Goal: Task Accomplishment & Management: Manage account settings

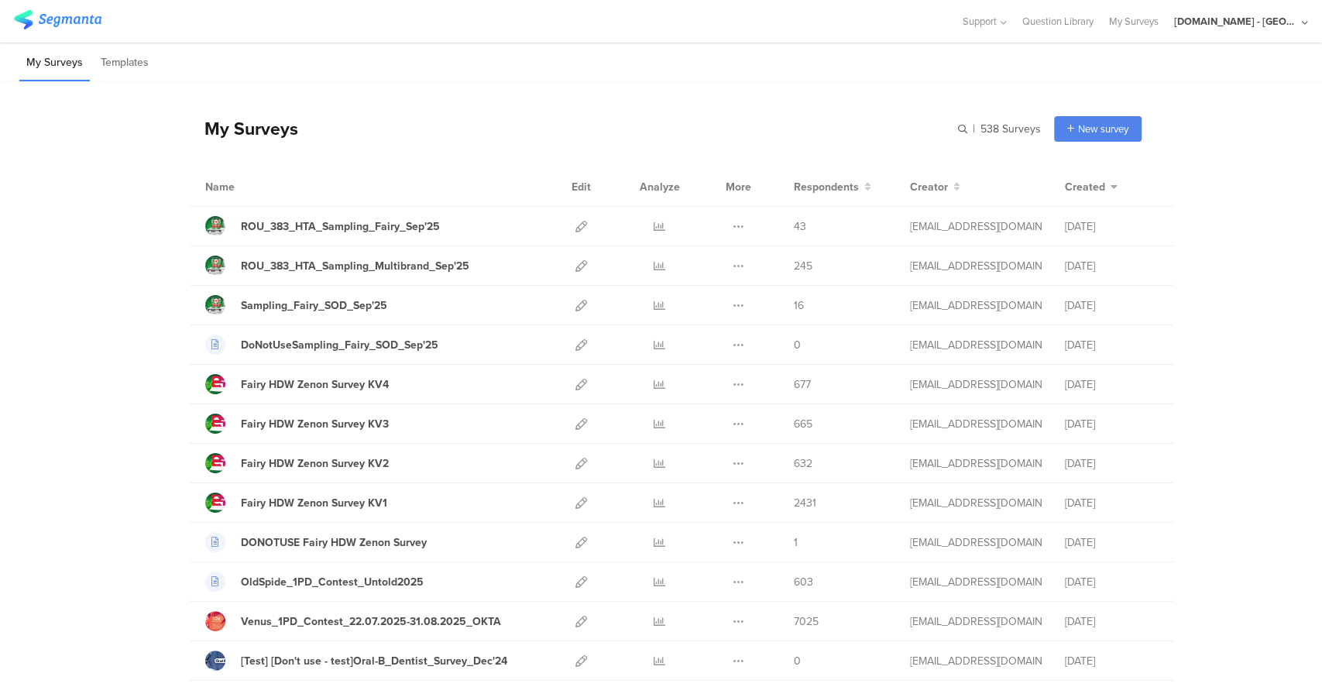
click at [1301, 24] on icon at bounding box center [1304, 23] width 6 height 12
click at [1260, 27] on div "Youtil.ro - Romania" at bounding box center [1236, 21] width 124 height 15
click at [972, 67] on div "My Surveys Templates" at bounding box center [661, 62] width 1322 height 39
click at [732, 504] on icon at bounding box center [738, 503] width 12 height 12
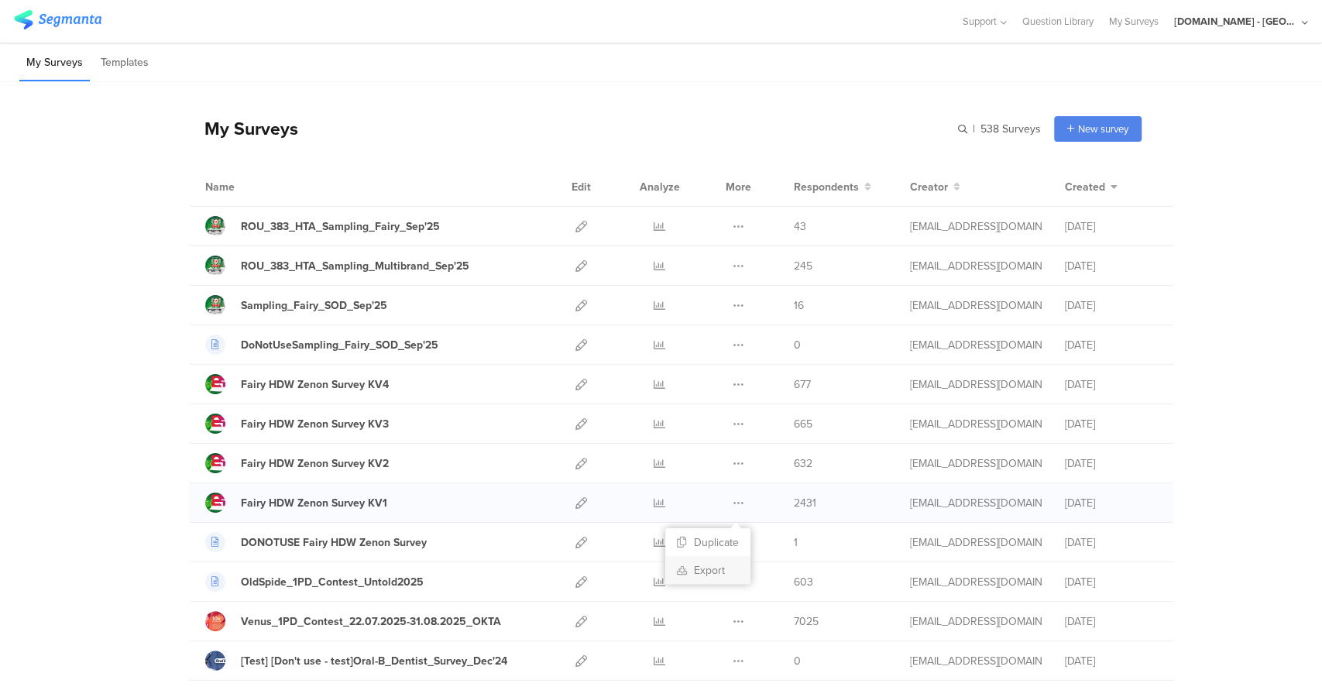
click at [718, 572] on link "Export" at bounding box center [707, 570] width 85 height 28
click at [732, 463] on icon at bounding box center [738, 464] width 12 height 12
click at [712, 533] on link "Export" at bounding box center [707, 530] width 85 height 28
click at [732, 423] on icon at bounding box center [738, 424] width 12 height 12
click at [718, 489] on link "Export" at bounding box center [707, 491] width 85 height 28
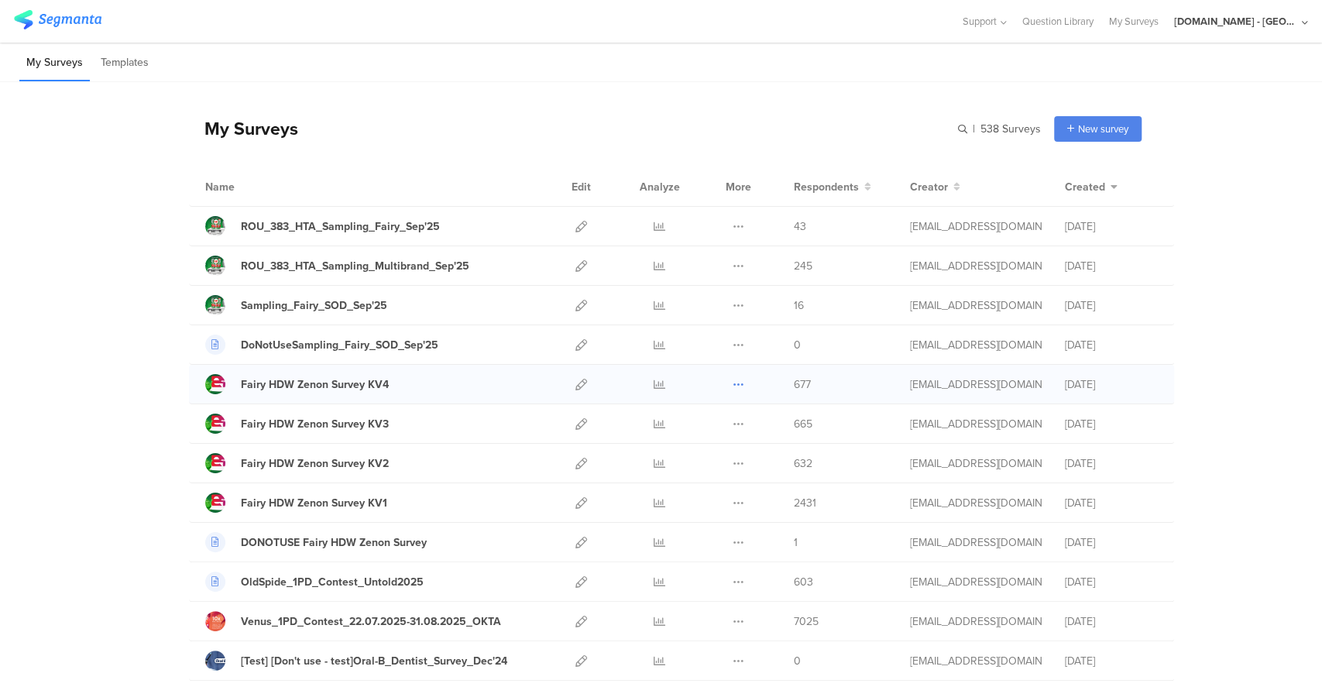
click at [732, 384] on icon at bounding box center [738, 385] width 12 height 12
click at [723, 451] on link "Export" at bounding box center [707, 451] width 85 height 28
click at [1238, 22] on div "[DOMAIN_NAME] - [GEOGRAPHIC_DATA]" at bounding box center [1236, 21] width 124 height 15
click at [1296, 102] on icon at bounding box center [1295, 101] width 9 height 9
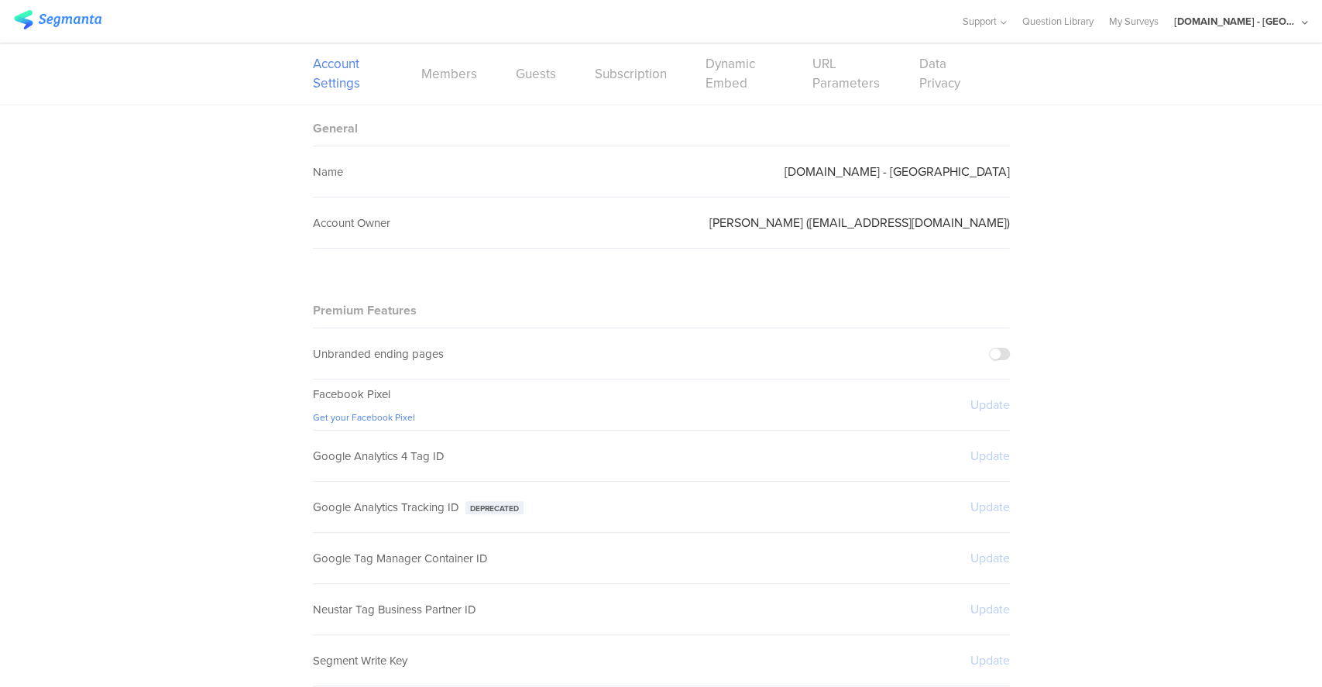
click at [917, 236] on div "Yevgeniya Migranova (migranova.yy@pg.com)" at bounding box center [859, 222] width 300 height 50
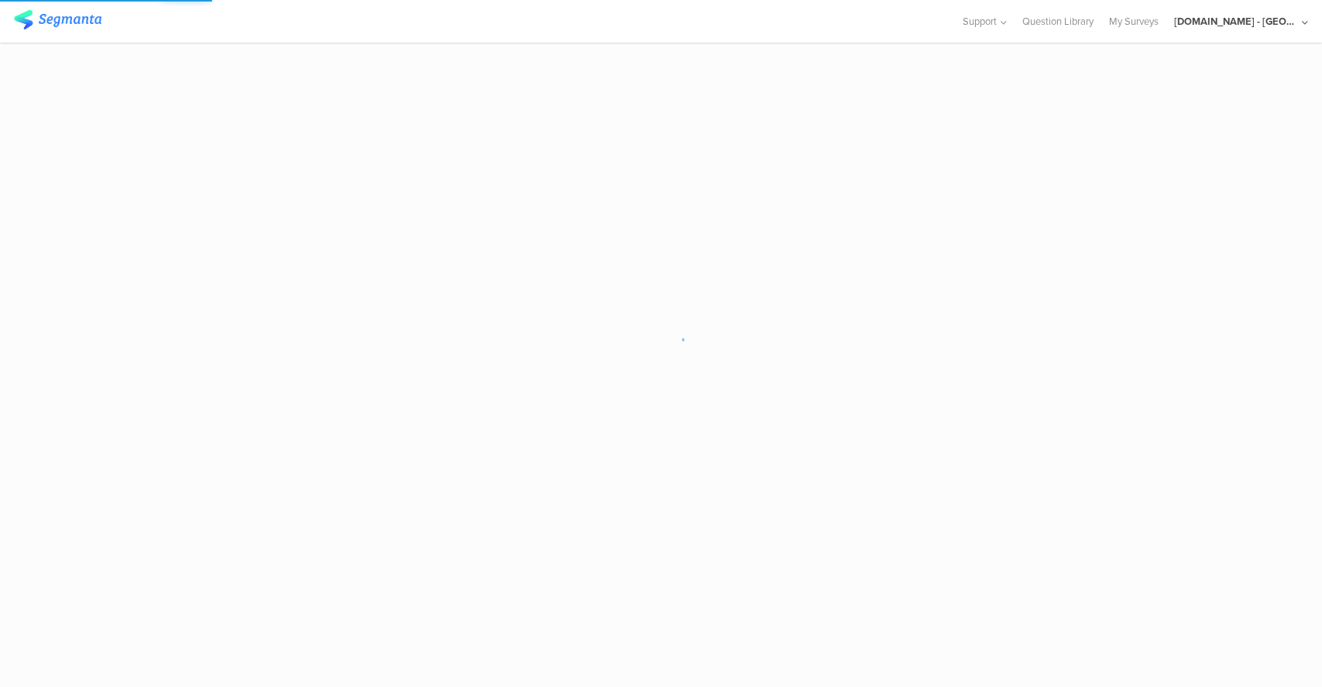
click at [1272, 33] on div "[DOMAIN_NAME] - [GEOGRAPHIC_DATA]" at bounding box center [1241, 21] width 134 height 43
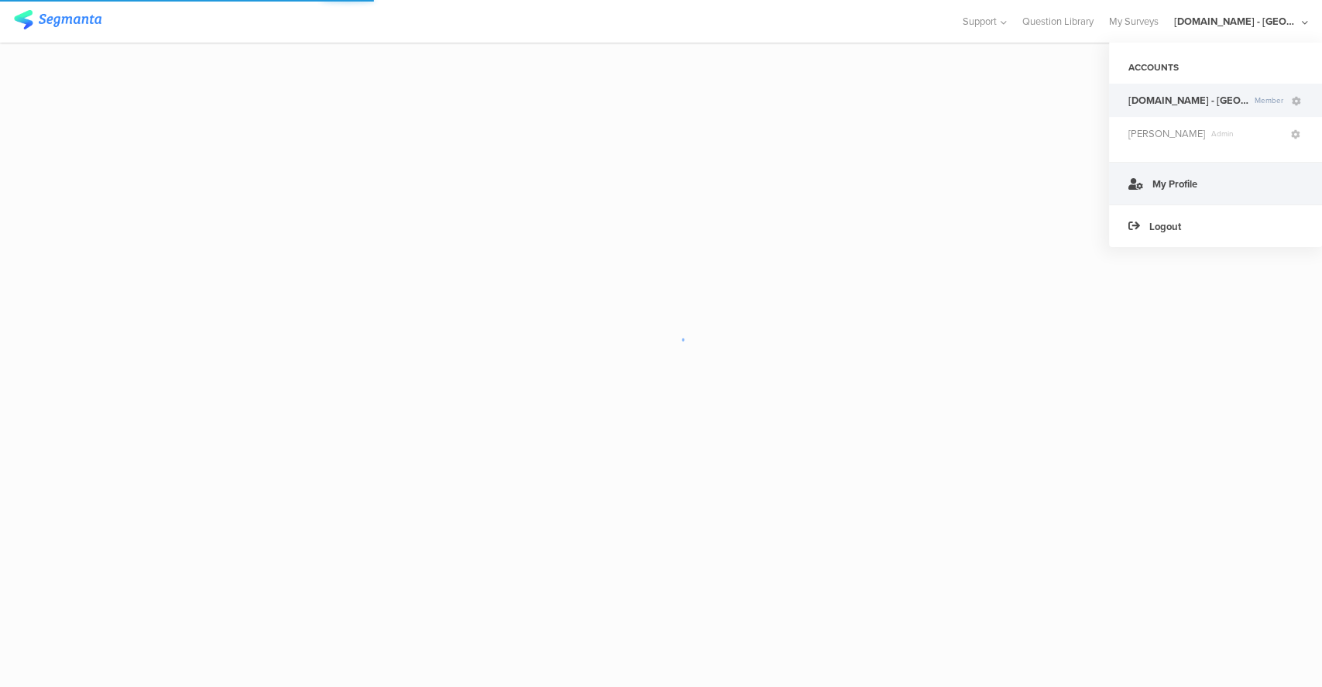
click at [1205, 179] on link "My Profile" at bounding box center [1215, 183] width 213 height 43
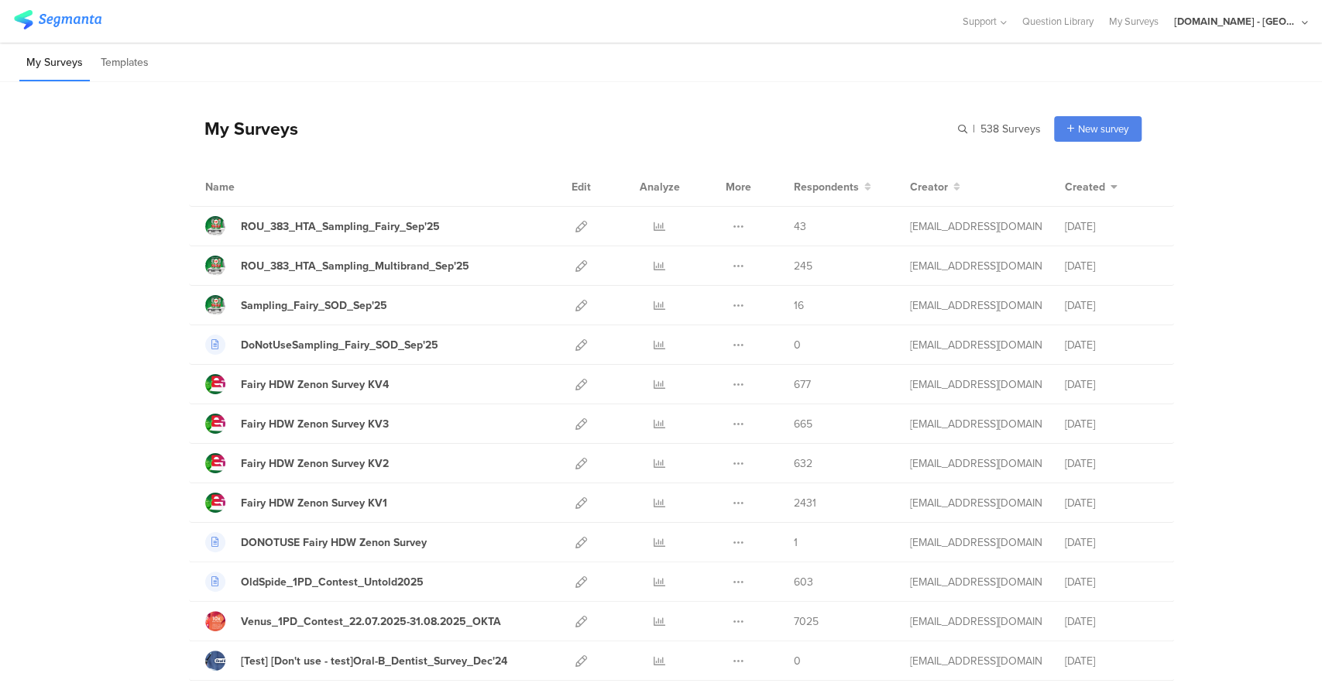
click at [1288, 22] on div "[DOMAIN_NAME] - [GEOGRAPHIC_DATA]" at bounding box center [1236, 21] width 124 height 15
click at [887, 40] on div "Support Help Center Live Chat Question Library My Surveys Youtil.ro - Romania A…" at bounding box center [661, 21] width 1294 height 43
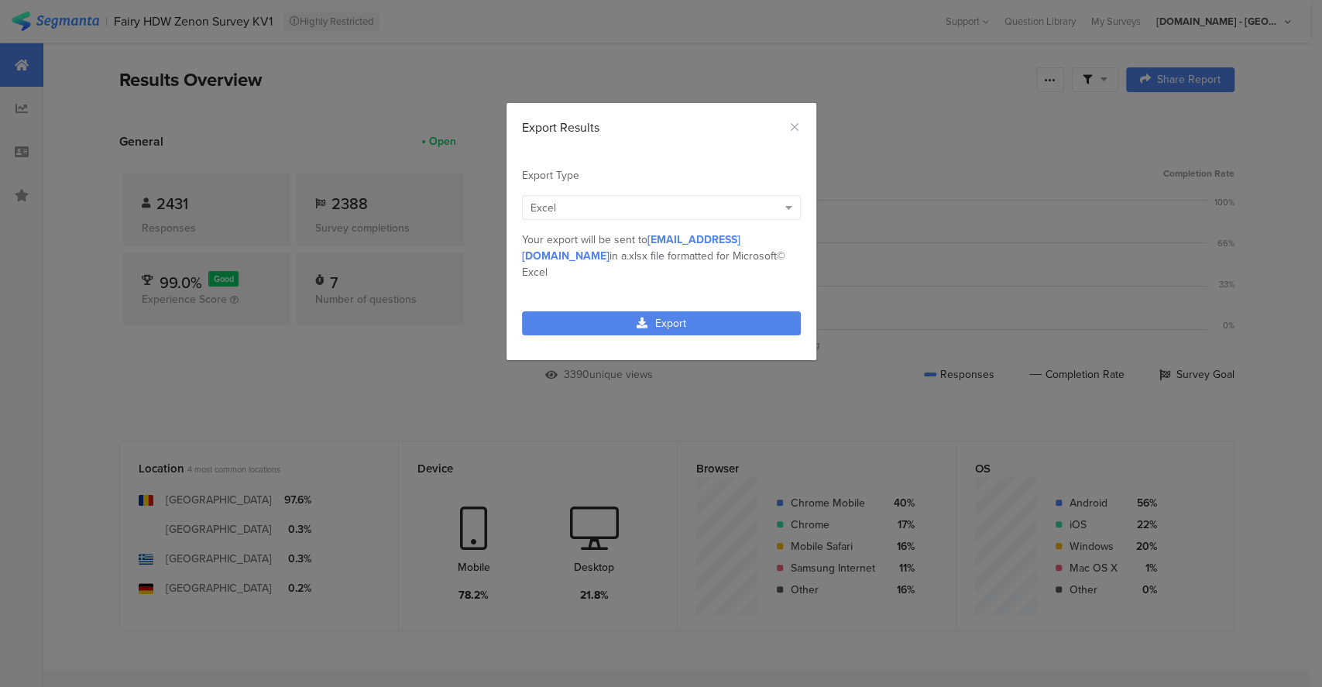
click at [701, 242] on span "jansson.cj@pg.com" at bounding box center [631, 247] width 218 height 33
click at [773, 200] on div "Excel" at bounding box center [653, 208] width 247 height 16
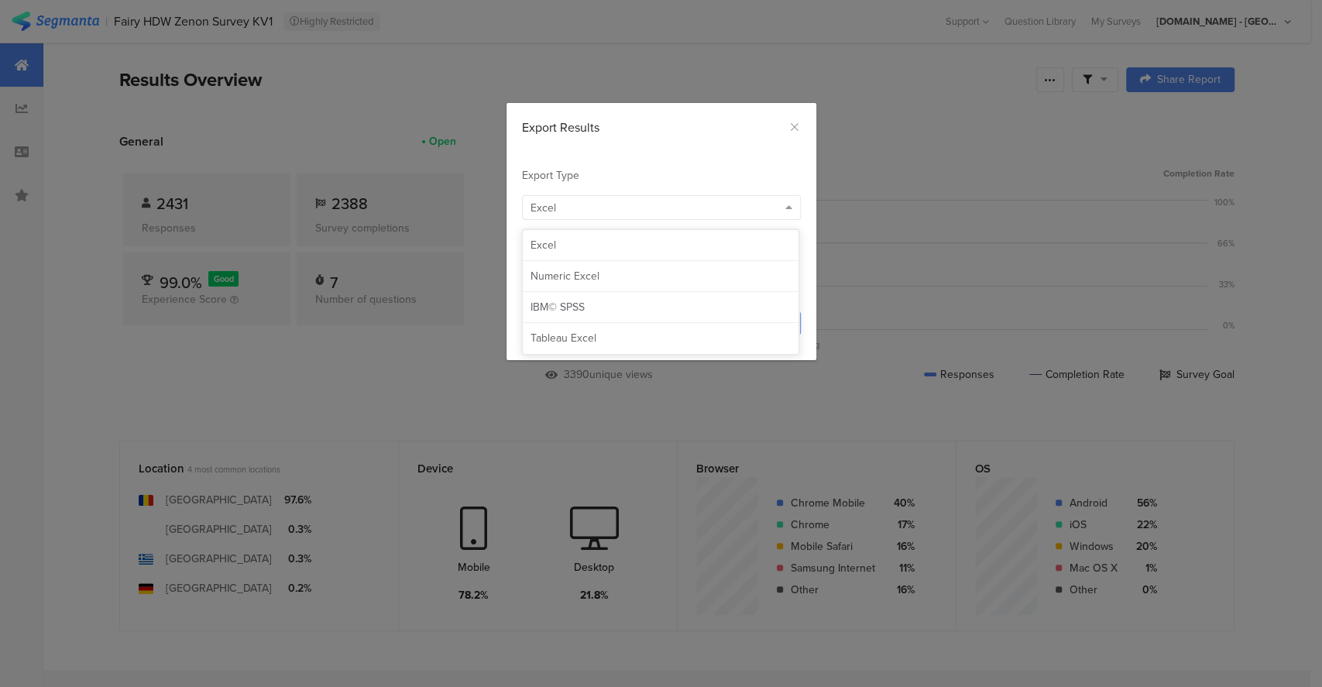
click at [721, 170] on div "Export Type" at bounding box center [661, 175] width 279 height 16
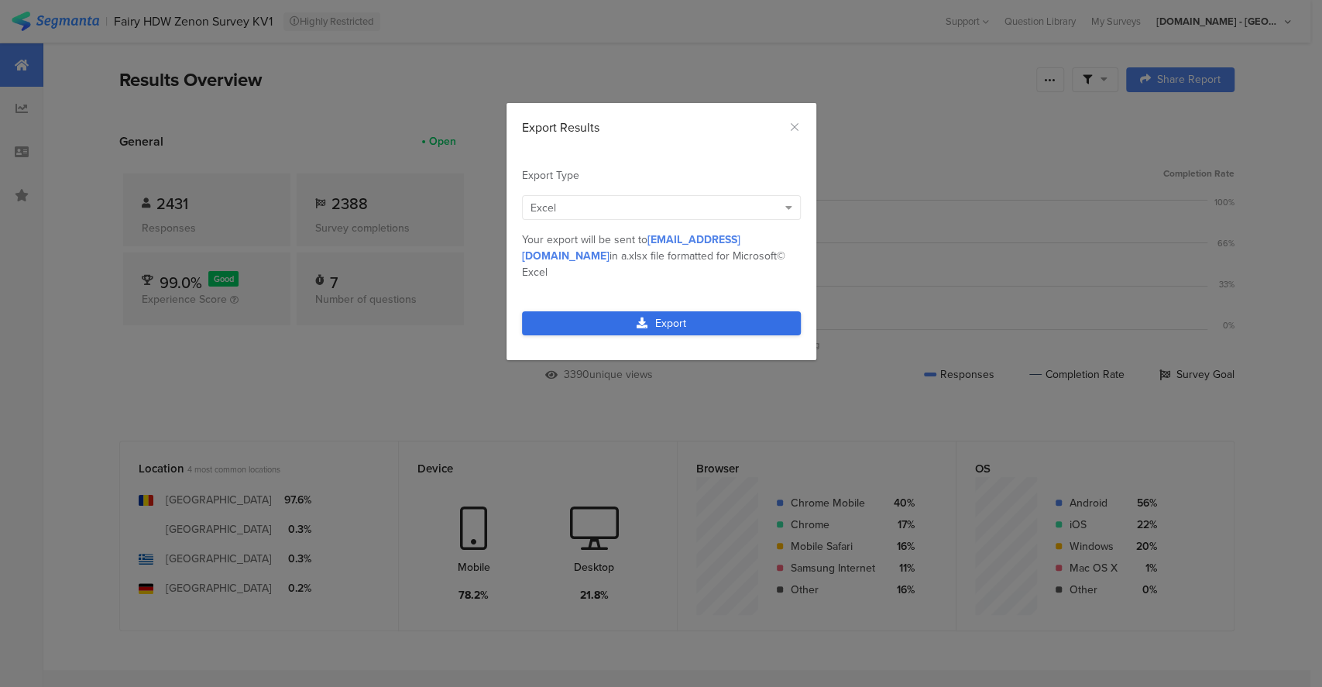
click at [724, 311] on link "Export" at bounding box center [661, 323] width 279 height 24
click at [676, 311] on link "Export" at bounding box center [661, 323] width 279 height 24
click at [743, 311] on link "Export" at bounding box center [661, 323] width 279 height 24
click at [725, 313] on link "Export" at bounding box center [661, 323] width 279 height 24
